Goal: Information Seeking & Learning: Learn about a topic

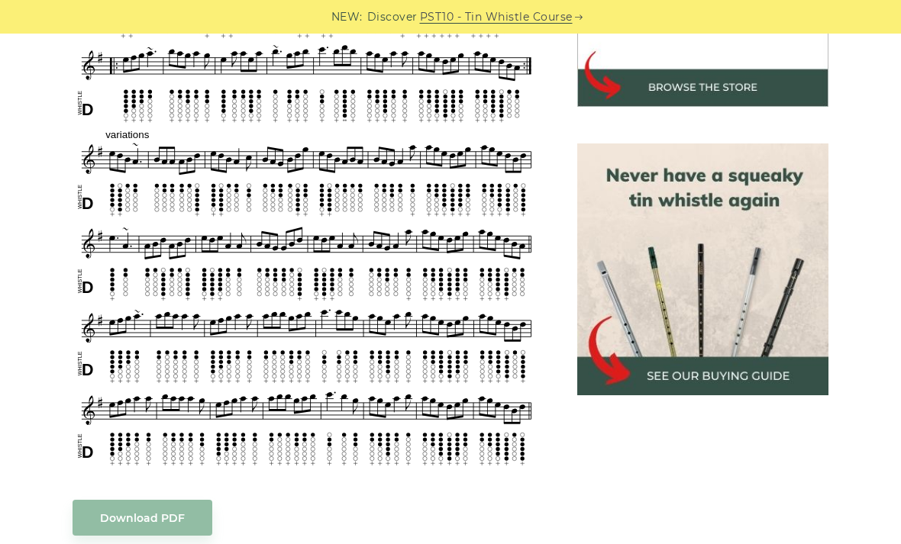
scroll to position [630, 0]
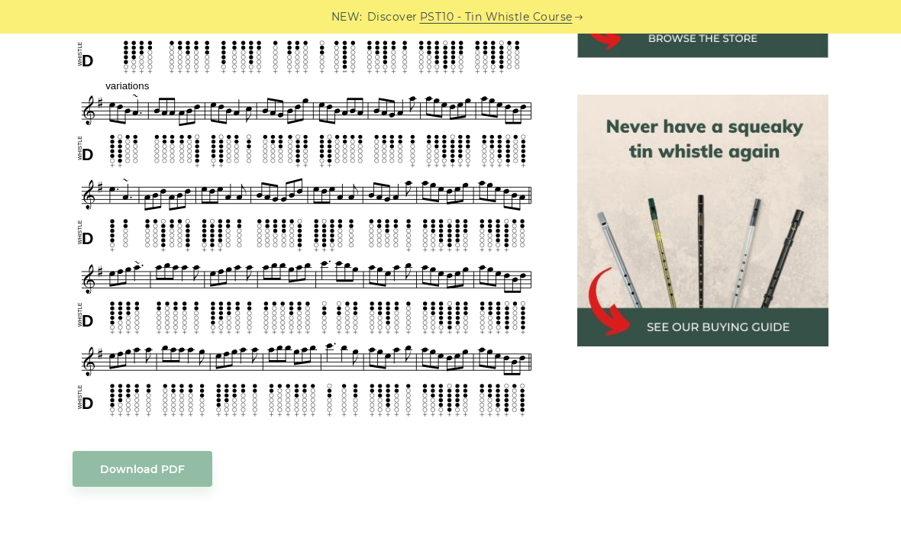
click at [482, 3] on div "NEW: Discover PST10 - Tin Whistle Course" at bounding box center [450, 17] width 901 height 34
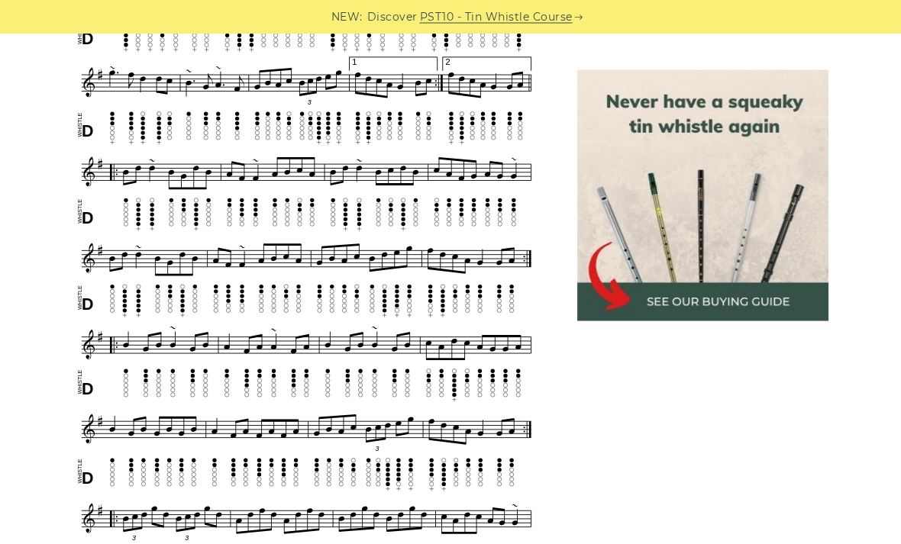
scroll to position [740, 0]
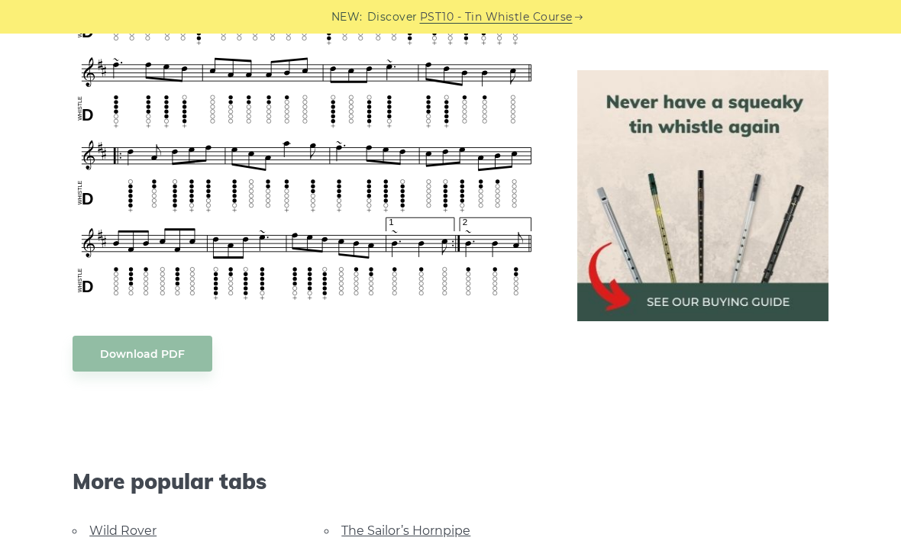
scroll to position [789, 0]
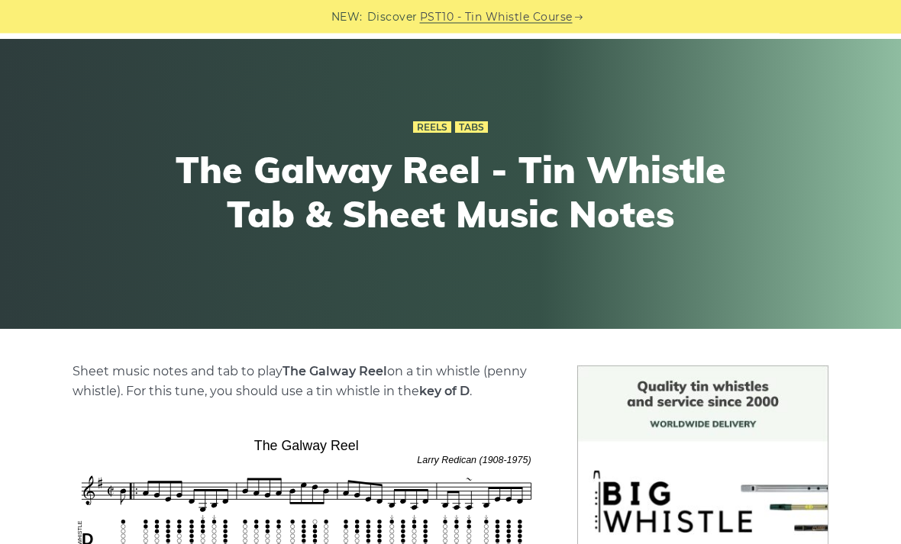
scroll to position [47, 0]
